Goal: Use online tool/utility: Utilize a website feature to perform a specific function

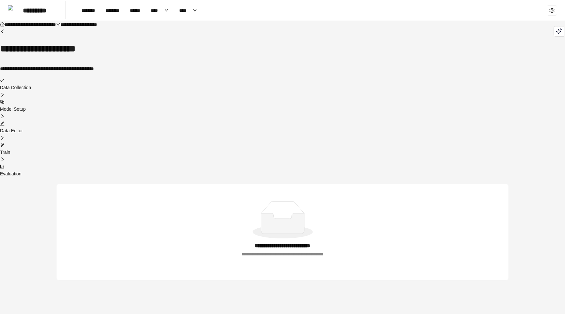
click at [351, 149] on div "Train" at bounding box center [282, 152] width 565 height 7
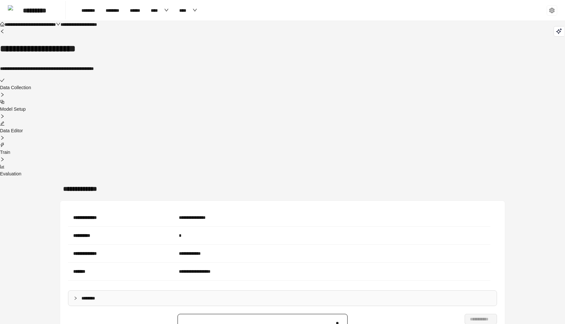
click at [212, 64] on div "**********" at bounding box center [282, 49] width 565 height 56
